Goal: Task Accomplishment & Management: Manage account settings

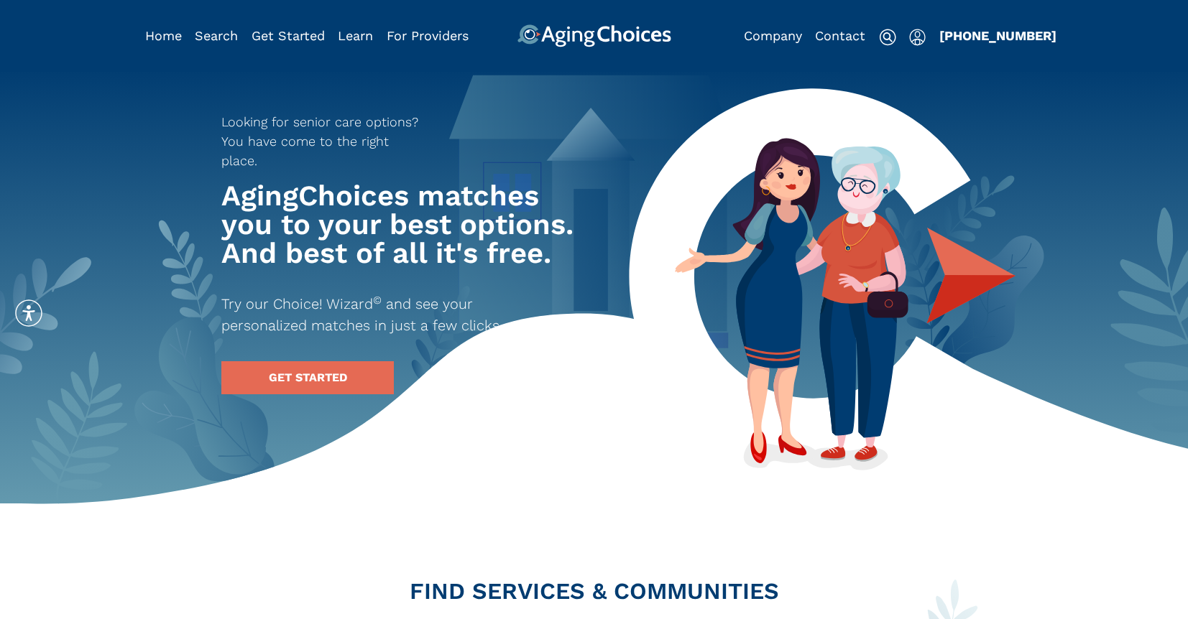
click at [915, 40] on img "Popover trigger" at bounding box center [917, 37] width 17 height 17
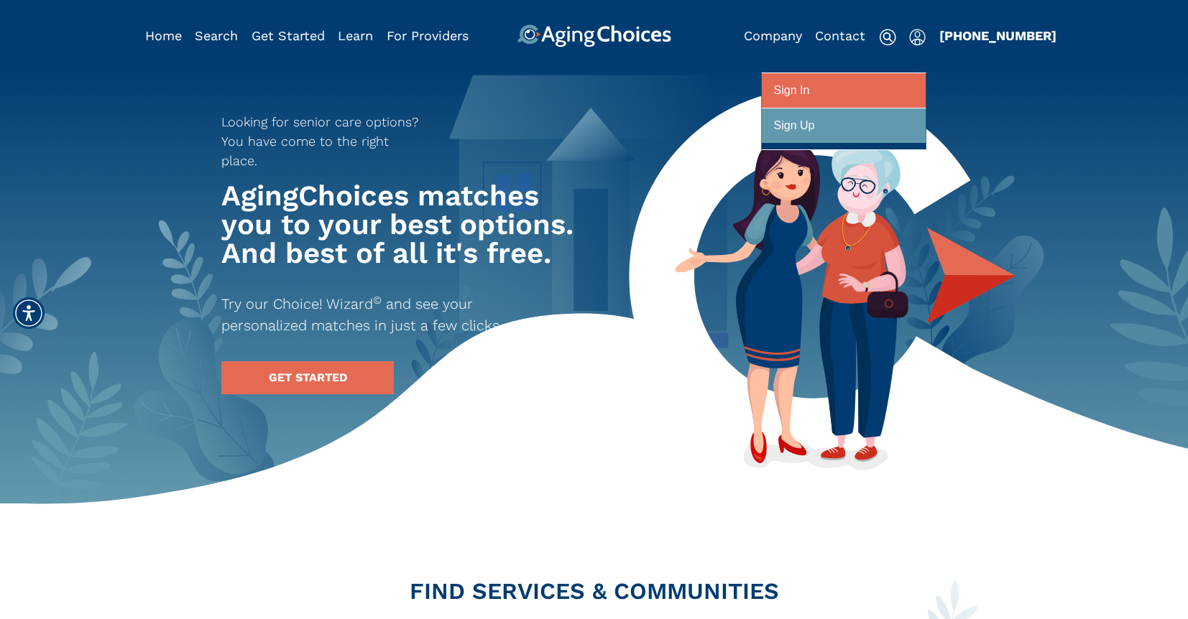
click at [855, 88] on div at bounding box center [843, 91] width 139 height 27
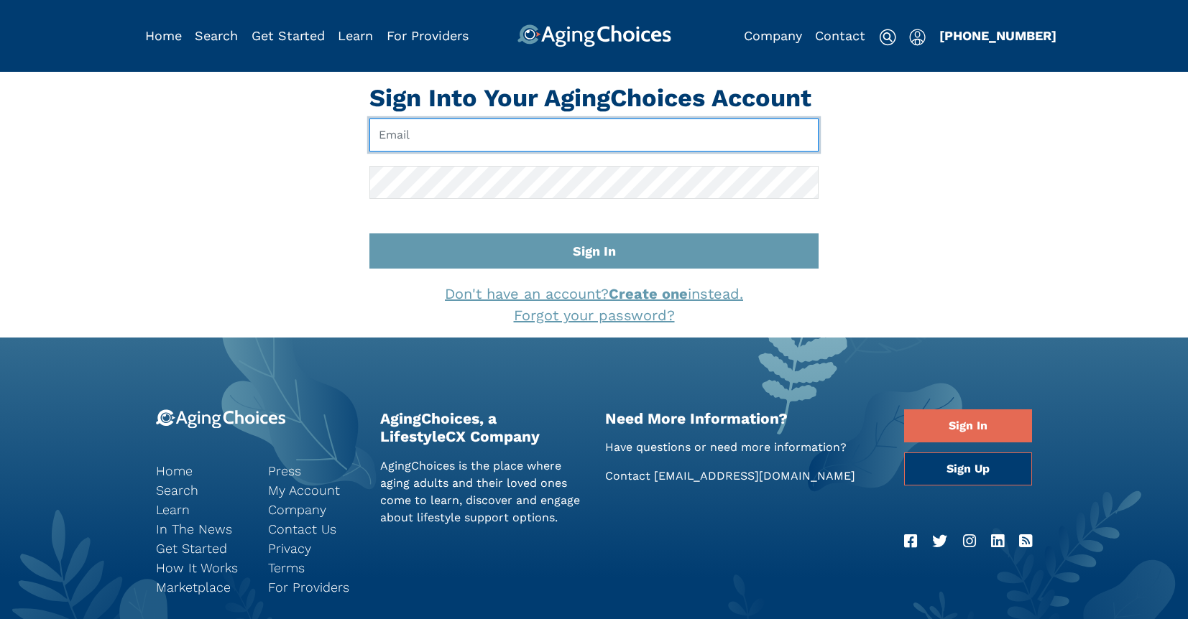
click at [642, 134] on input "Email" at bounding box center [593, 135] width 449 height 33
type input "pwilcox@lifestylecx.com"
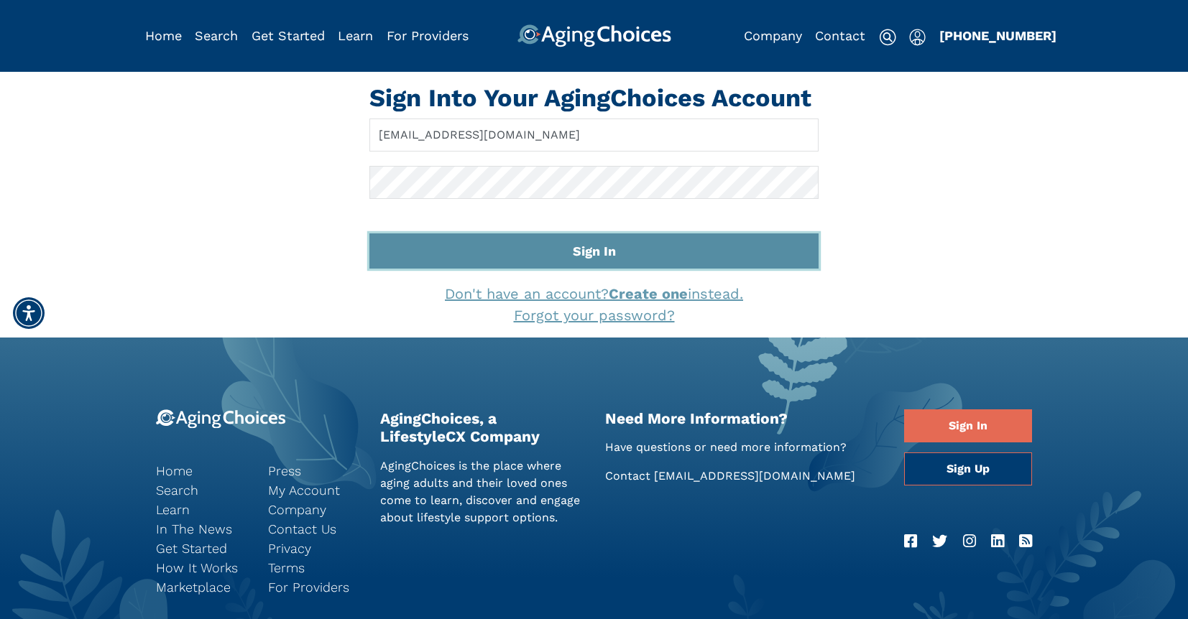
click at [560, 241] on button "Sign In" at bounding box center [593, 250] width 449 height 35
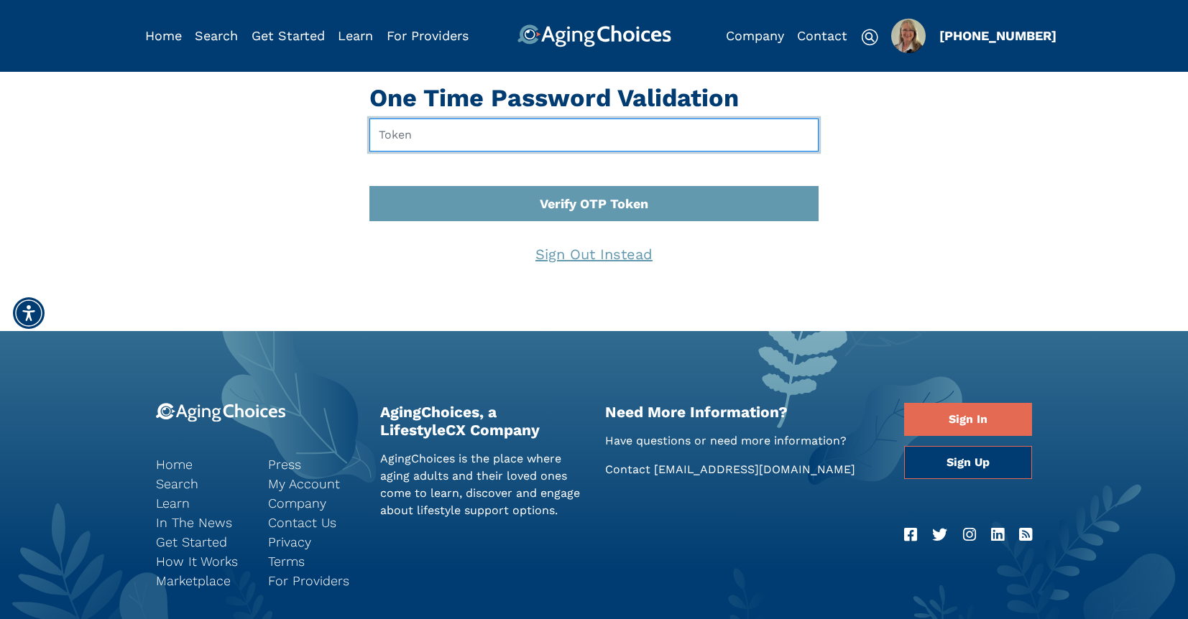
click at [422, 139] on input "text" at bounding box center [593, 135] width 449 height 33
type input "798945"
click at [369, 186] on button "Verify OTP Token" at bounding box center [593, 203] width 449 height 35
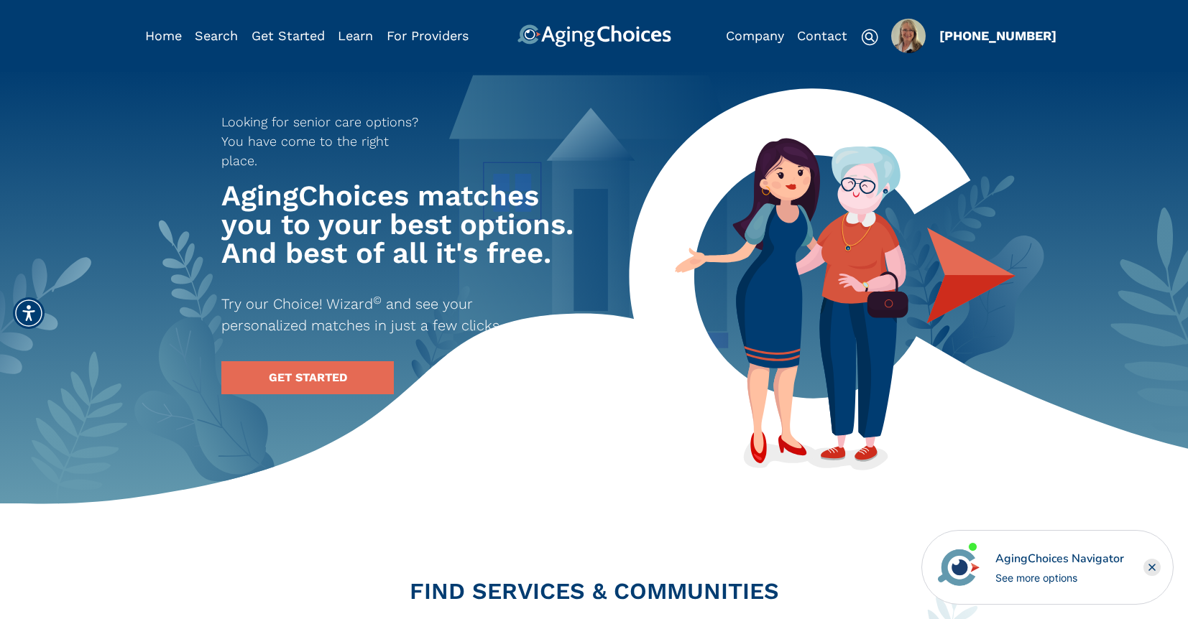
click at [912, 34] on img "Popover trigger" at bounding box center [908, 36] width 34 height 34
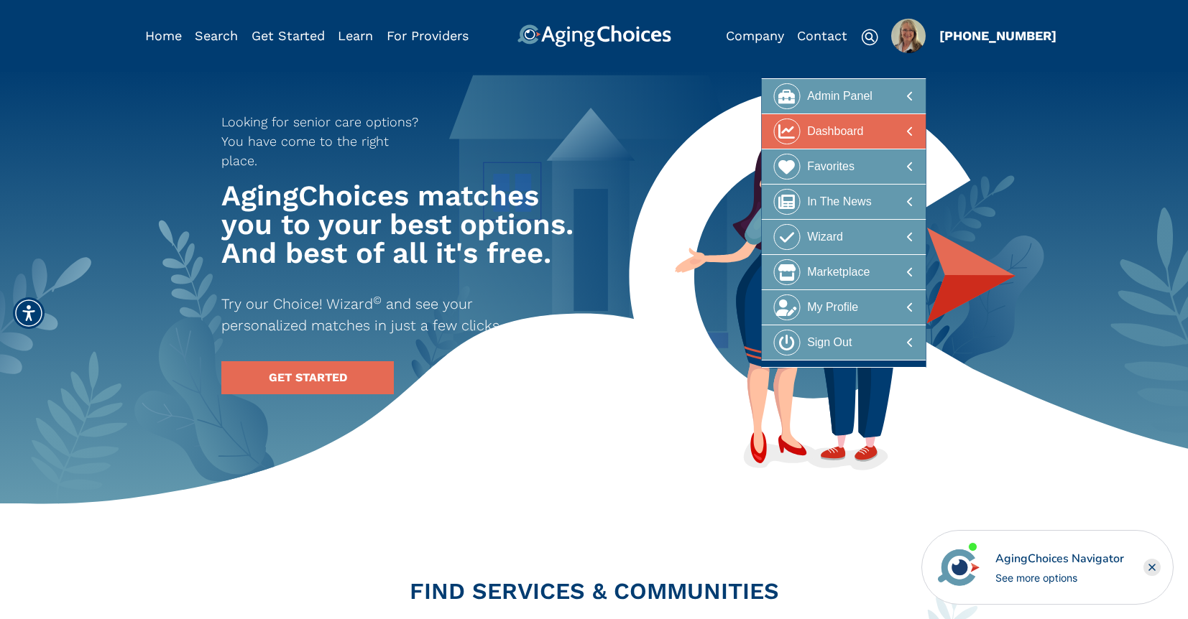
click at [841, 133] on div "Dashboard" at bounding box center [835, 132] width 56 height 27
